Goal: Transaction & Acquisition: Purchase product/service

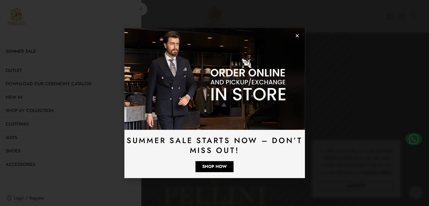
click at [294, 34] on img at bounding box center [214, 78] width 180 height 101
click at [299, 35] on icon "Close" at bounding box center [297, 36] width 4 height 4
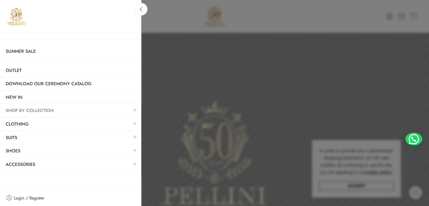
click at [36, 109] on link "SHOP BY COLLECTION" at bounding box center [70, 110] width 141 height 13
click at [135, 123] on link at bounding box center [135, 123] width 12 height 12
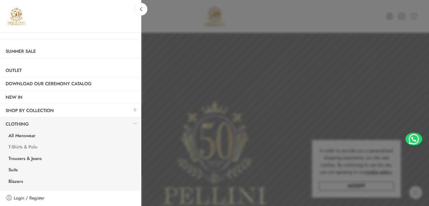
click at [23, 145] on link "T-Shirts & Polo" at bounding box center [72, 148] width 138 height 12
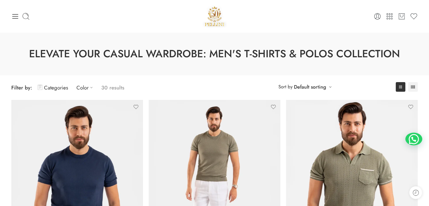
scroll to position [203, 0]
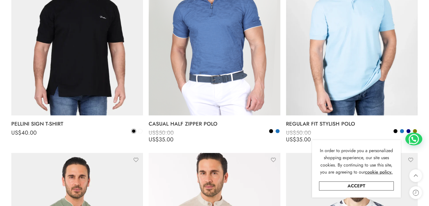
drag, startPoint x: 431, startPoint y: 14, endPoint x: 427, endPoint y: 123, distance: 109.5
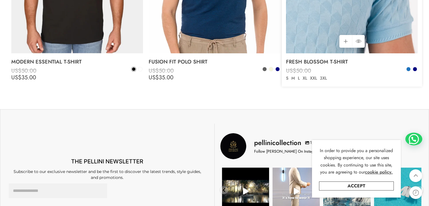
scroll to position [2111, 0]
